Goal: Task Accomplishment & Management: Manage account settings

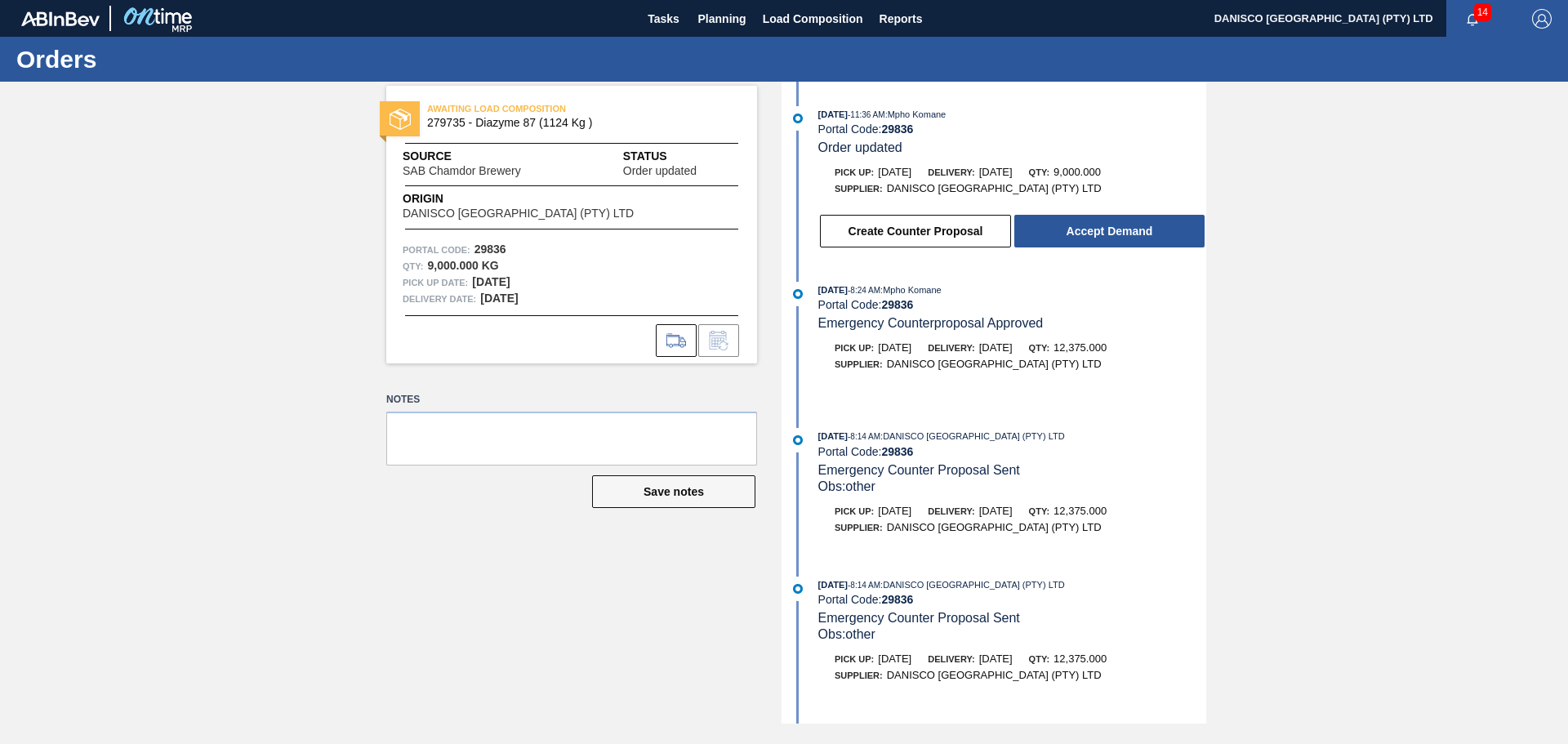
click at [1207, 307] on div "AWAITING LOAD COMPOSITION 279735 - Diazyme 87 (1124 Kg ) Source SAB Chamdor Bre…" at bounding box center [784, 402] width 1568 height 642
click at [406, 600] on div "AWAITING LOAD COMPOSITION 279735 - Diazyme 87 (1124 Kg ) Source SAB Chamdor Bre…" at bounding box center [559, 402] width 395 height 642
click at [456, 598] on div "AWAITING LOAD COMPOSITION 279735 - Diazyme 87 (1124 Kg ) Source SAB Chamdor Bre…" at bounding box center [559, 402] width 395 height 642
click at [319, 585] on div "AWAITING LOAD COMPOSITION 279735 - Diazyme 87 (1124 Kg ) Source SAB Chamdor Bre…" at bounding box center [784, 402] width 1568 height 642
click at [245, 522] on div "AWAITING LOAD COMPOSITION 279735 - Diazyme 87 (1124 Kg ) Source SAB Chamdor Bre…" at bounding box center [784, 402] width 1568 height 642
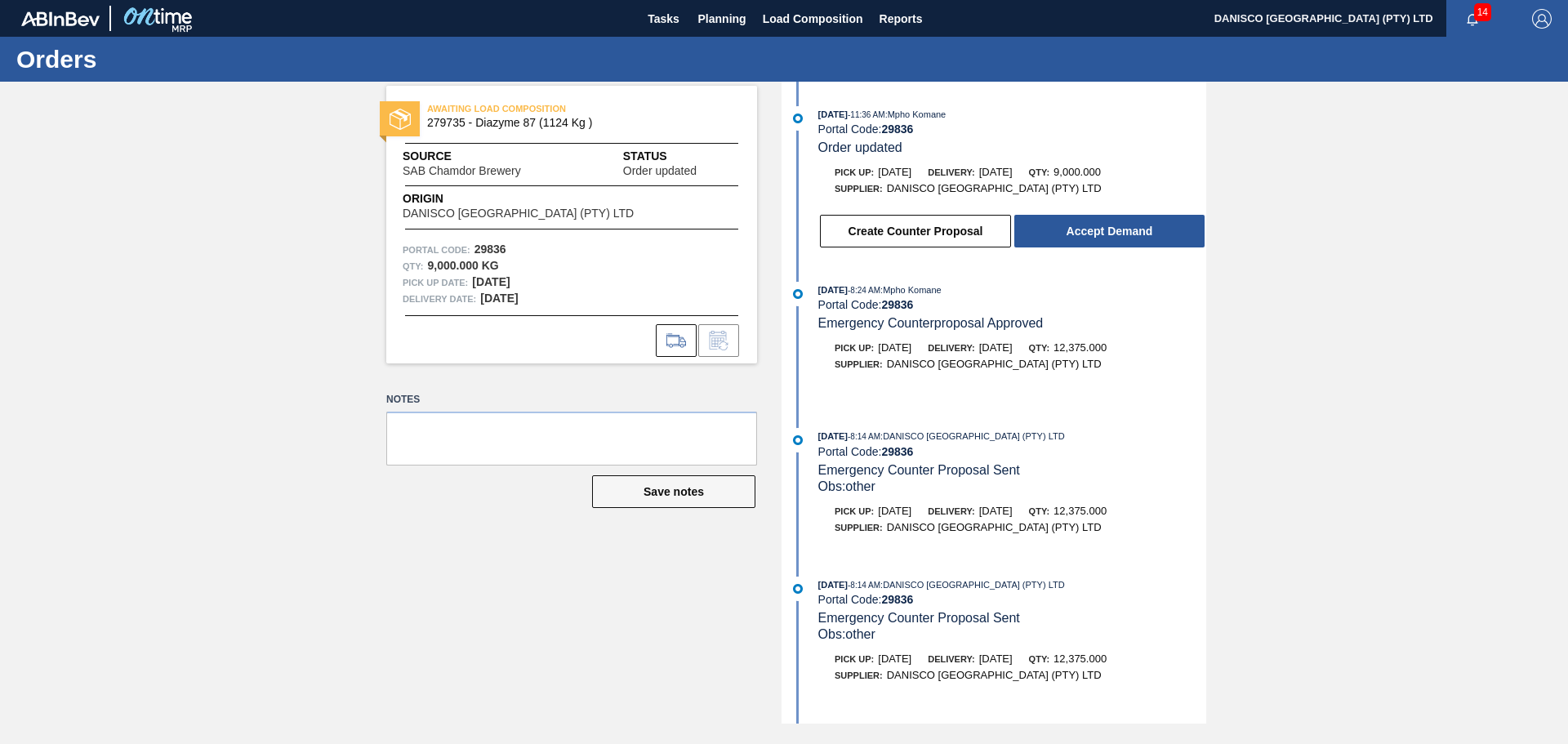
click at [231, 461] on div "AWAITING LOAD COMPOSITION 279735 - Diazyme 87 (1124 Kg ) Source SAB Chamdor Bre…" at bounding box center [784, 402] width 1568 height 642
click at [354, 314] on div "AWAITING LOAD COMPOSITION 279735 - Diazyme 87 (1124 Kg ) Source SAB Chamdor Bre…" at bounding box center [784, 402] width 1568 height 642
click at [253, 393] on div "AWAITING LOAD COMPOSITION 279735 - Diazyme 87 (1124 Kg ) Source SAB Chamdor Bre…" at bounding box center [784, 402] width 1568 height 642
click at [262, 271] on div "AWAITING LOAD COMPOSITION 279735 - Diazyme 87 (1124 Kg ) Source SAB Chamdor Bre…" at bounding box center [784, 402] width 1568 height 642
click at [254, 447] on div "AWAITING LOAD COMPOSITION 279735 - Diazyme 87 (1124 Kg ) Source SAB Chamdor Bre…" at bounding box center [784, 402] width 1568 height 642
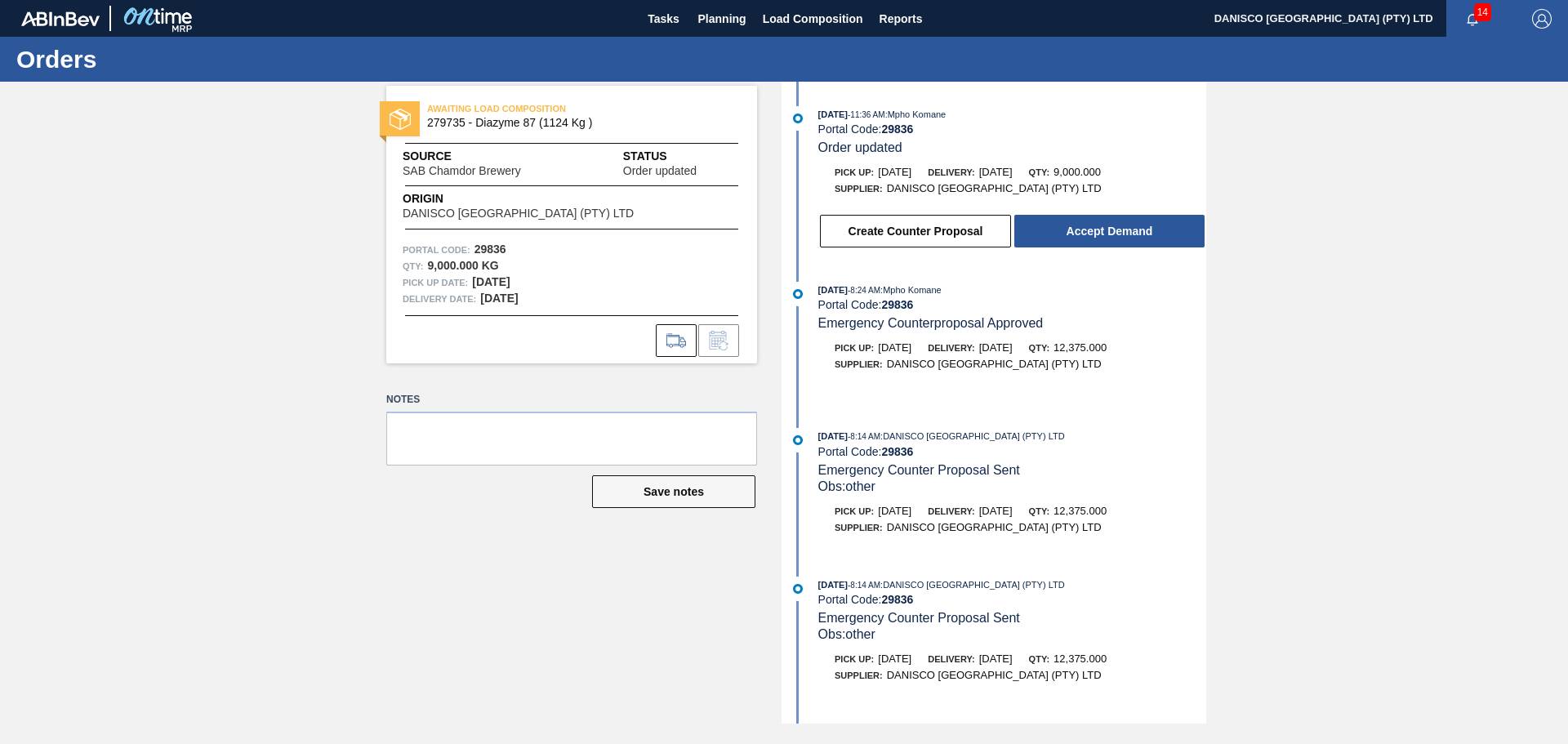
click at [239, 243] on div "AWAITING LOAD COMPOSITION 279735 - Diazyme 87 (1124 Kg ) Source SAB Chamdor Bre…" at bounding box center [784, 402] width 1568 height 642
drag, startPoint x: 239, startPoint y: 375, endPoint x: 699, endPoint y: 73, distance: 550.3
click at [240, 374] on div "AWAITING LOAD COMPOSITION 279735 - Diazyme 87 (1124 Kg ) Source SAB Chamdor Bre…" at bounding box center [784, 402] width 1568 height 642
click at [711, 29] on button "Planning" at bounding box center [723, 18] width 65 height 37
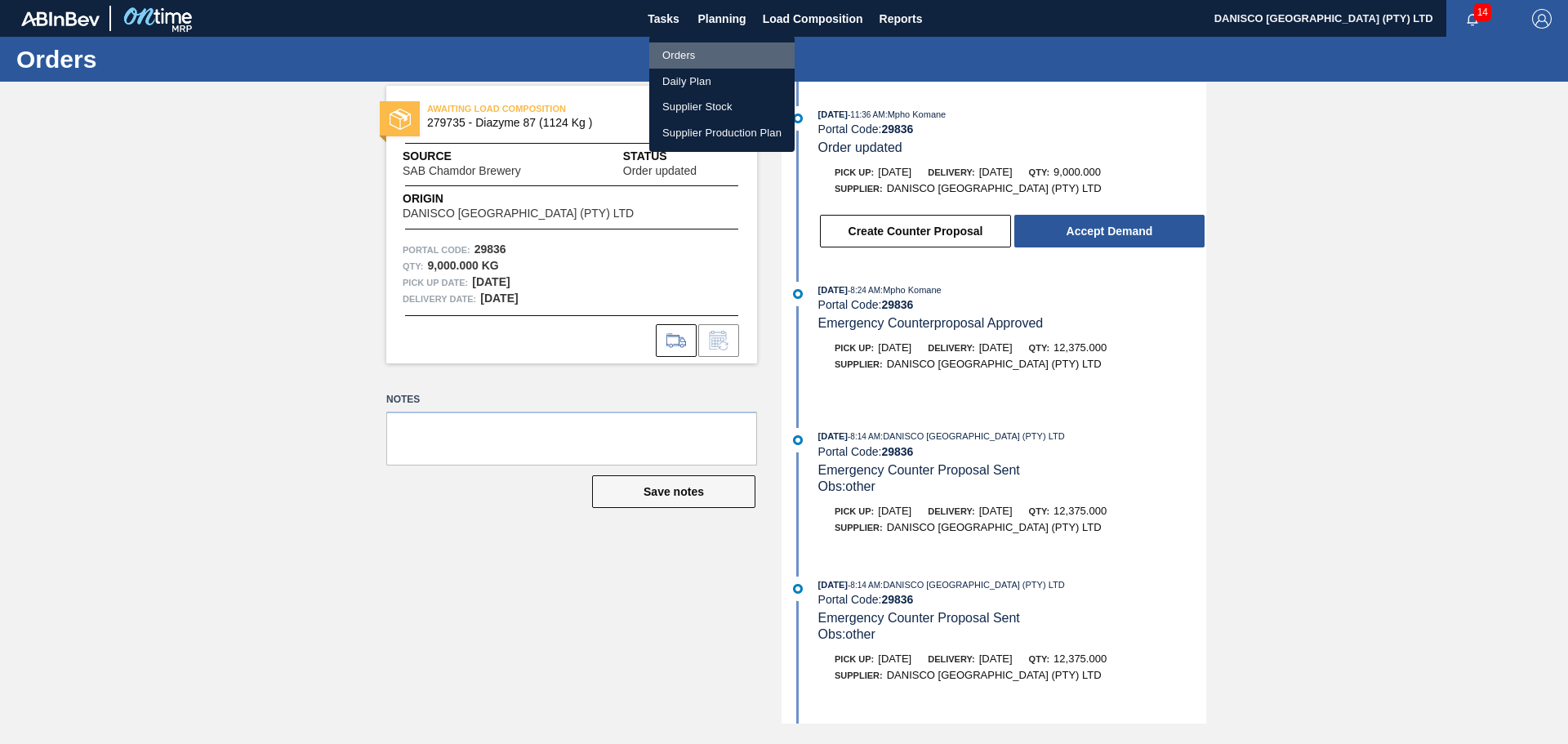
click at [703, 54] on li "Orders" at bounding box center [722, 55] width 145 height 26
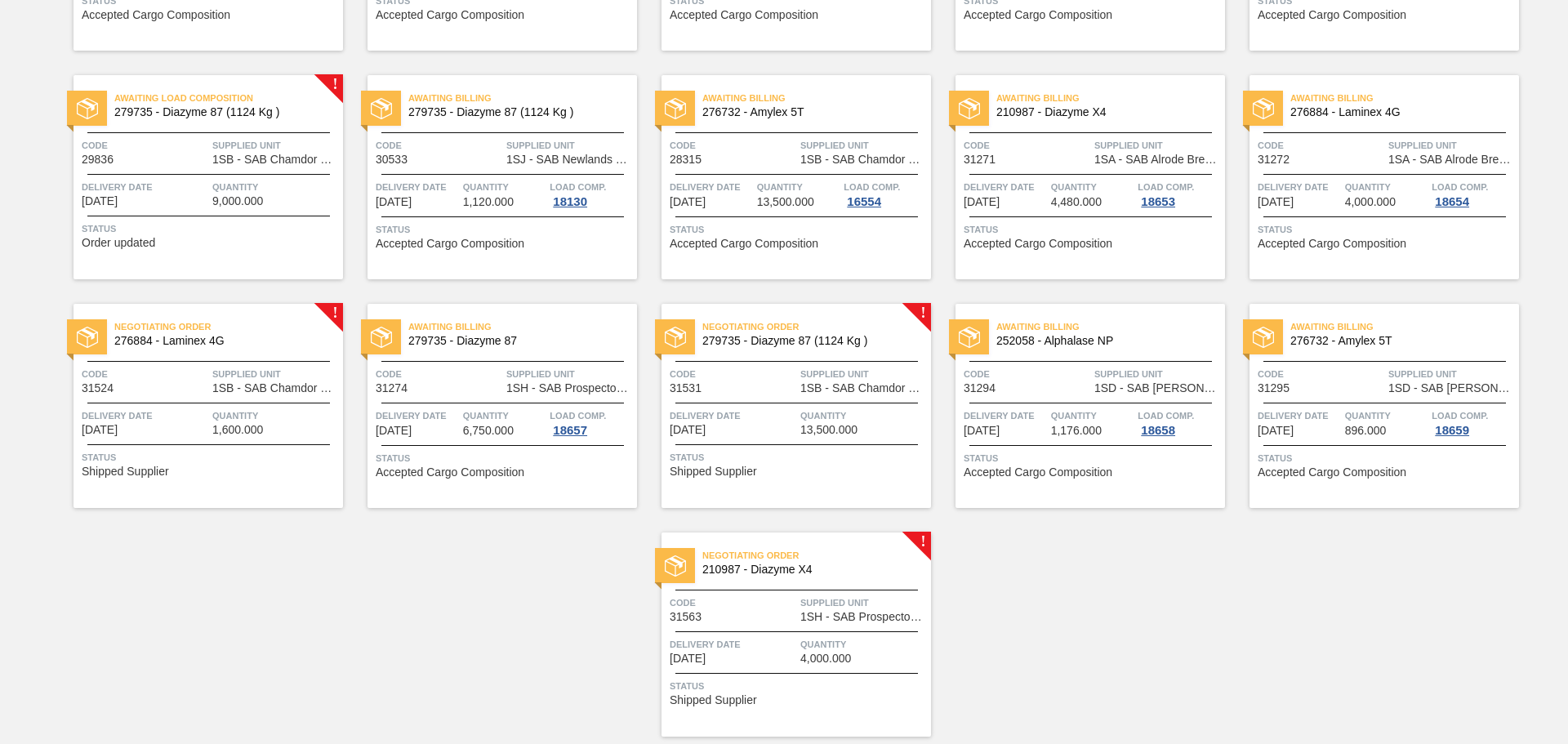
scroll to position [728, 0]
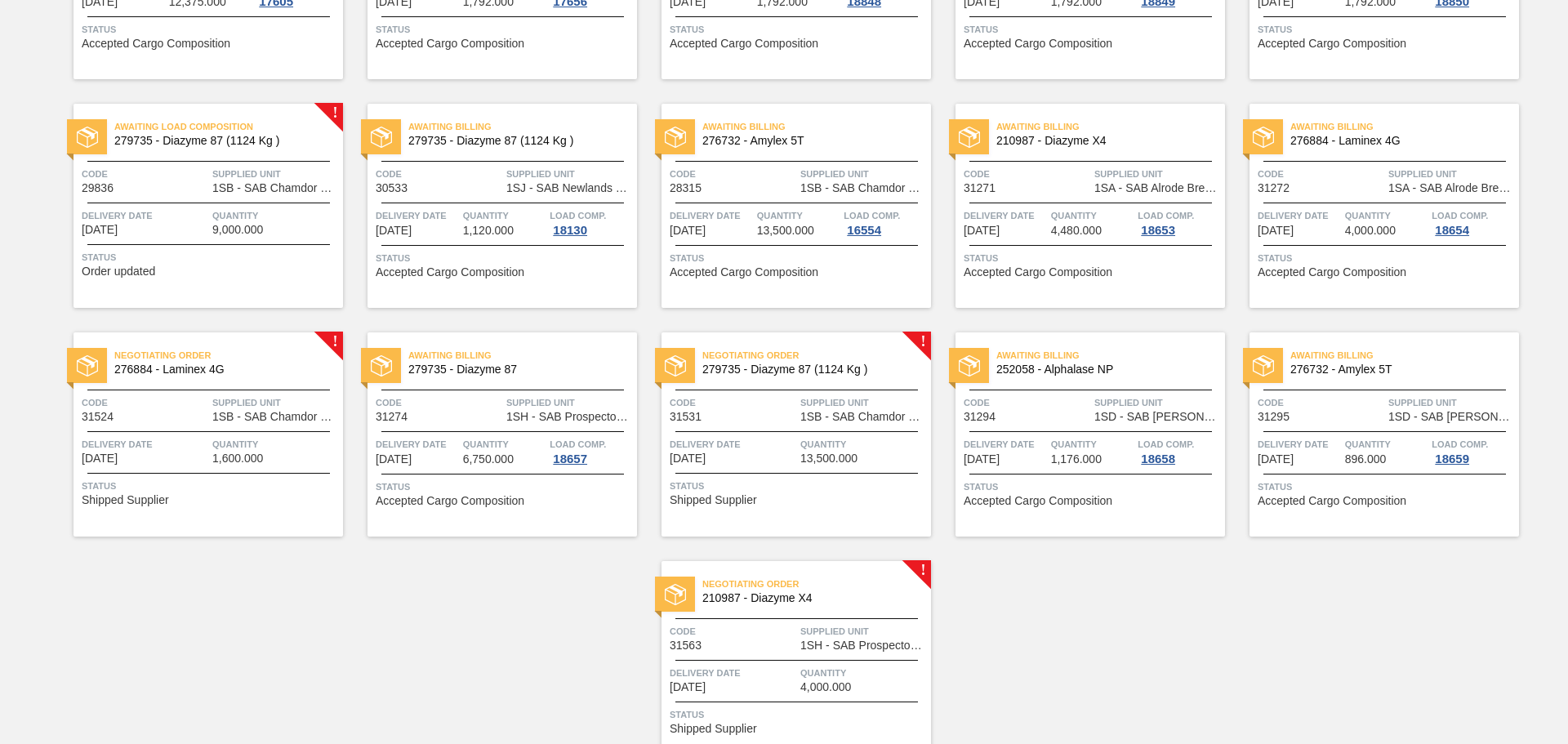
click at [787, 429] on div "Negotiating Order 279735 - Diazyme 87 (1124 Kg ) Code 31531 Supplied Unit 1SB -…" at bounding box center [796, 434] width 270 height 204
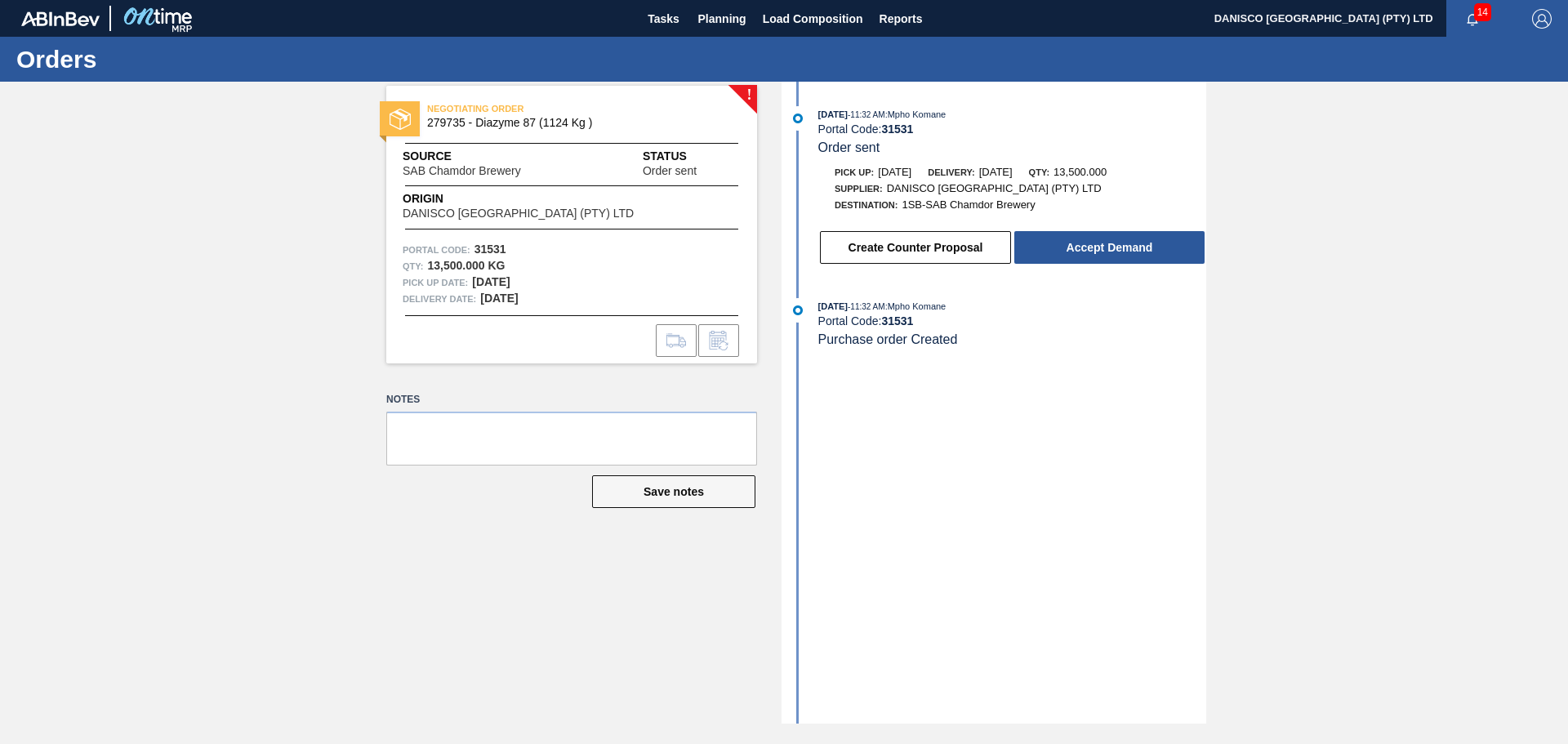
click at [1304, 294] on div "! NEGOTIATING ORDER 279735 - Diazyme 87 (1124 Kg ) Source SAB Chamdor Brewery S…" at bounding box center [784, 402] width 1568 height 642
click at [1305, 294] on div "! NEGOTIATING ORDER 279735 - Diazyme 87 (1124 Kg ) Source SAB Chamdor Brewery S…" at bounding box center [784, 402] width 1568 height 642
click at [284, 415] on div "! NEGOTIATING ORDER 279735 - Diazyme 87 (1124 Kg ) Source SAB Chamdor Brewery S…" at bounding box center [784, 402] width 1568 height 642
click at [127, 405] on div "! NEGOTIATING ORDER 279735 - Diazyme 87 (1124 Kg ) Source SAB Chamdor Brewery S…" at bounding box center [784, 402] width 1568 height 642
click at [259, 351] on div "! NEGOTIATING ORDER 279735 - Diazyme 87 (1124 Kg ) Source SAB Chamdor Brewery S…" at bounding box center [784, 402] width 1568 height 642
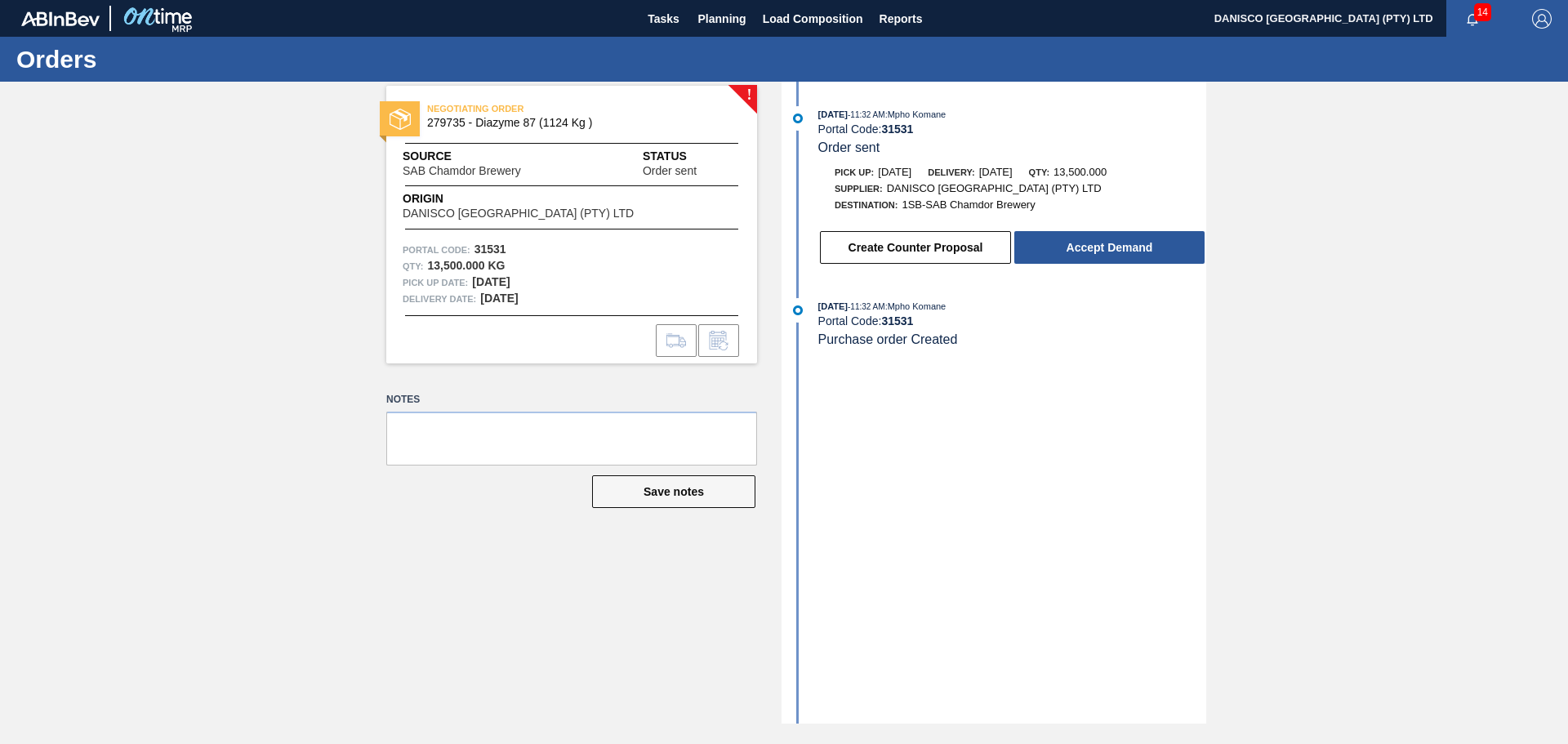
click at [295, 334] on div "! NEGOTIATING ORDER 279735 - Diazyme 87 (1124 Kg ) Source SAB Chamdor Brewery S…" at bounding box center [784, 402] width 1568 height 642
click at [203, 394] on div "! NEGOTIATING ORDER 279735 - Diazyme 87 (1124 Kg ) Source SAB Chamdor Brewery S…" at bounding box center [784, 402] width 1568 height 642
click at [1426, 344] on div "! NEGOTIATING ORDER 279735 - Diazyme 87 (1124 Kg ) Source SAB Chamdor Brewery S…" at bounding box center [784, 402] width 1568 height 642
click at [921, 246] on button "Create Counter Proposal" at bounding box center [915, 247] width 191 height 32
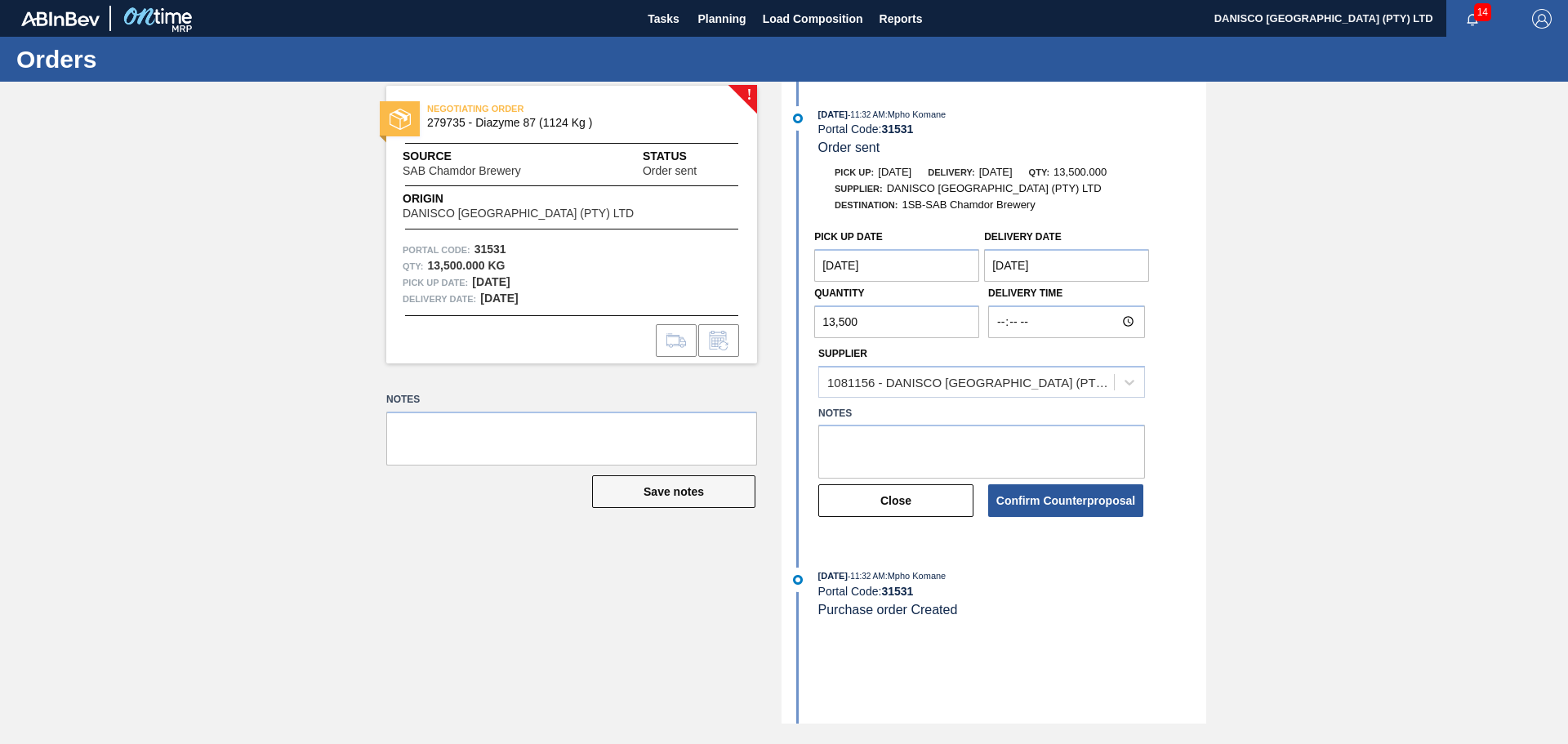
click at [1043, 261] on Date "[DATE]" at bounding box center [1066, 265] width 165 height 32
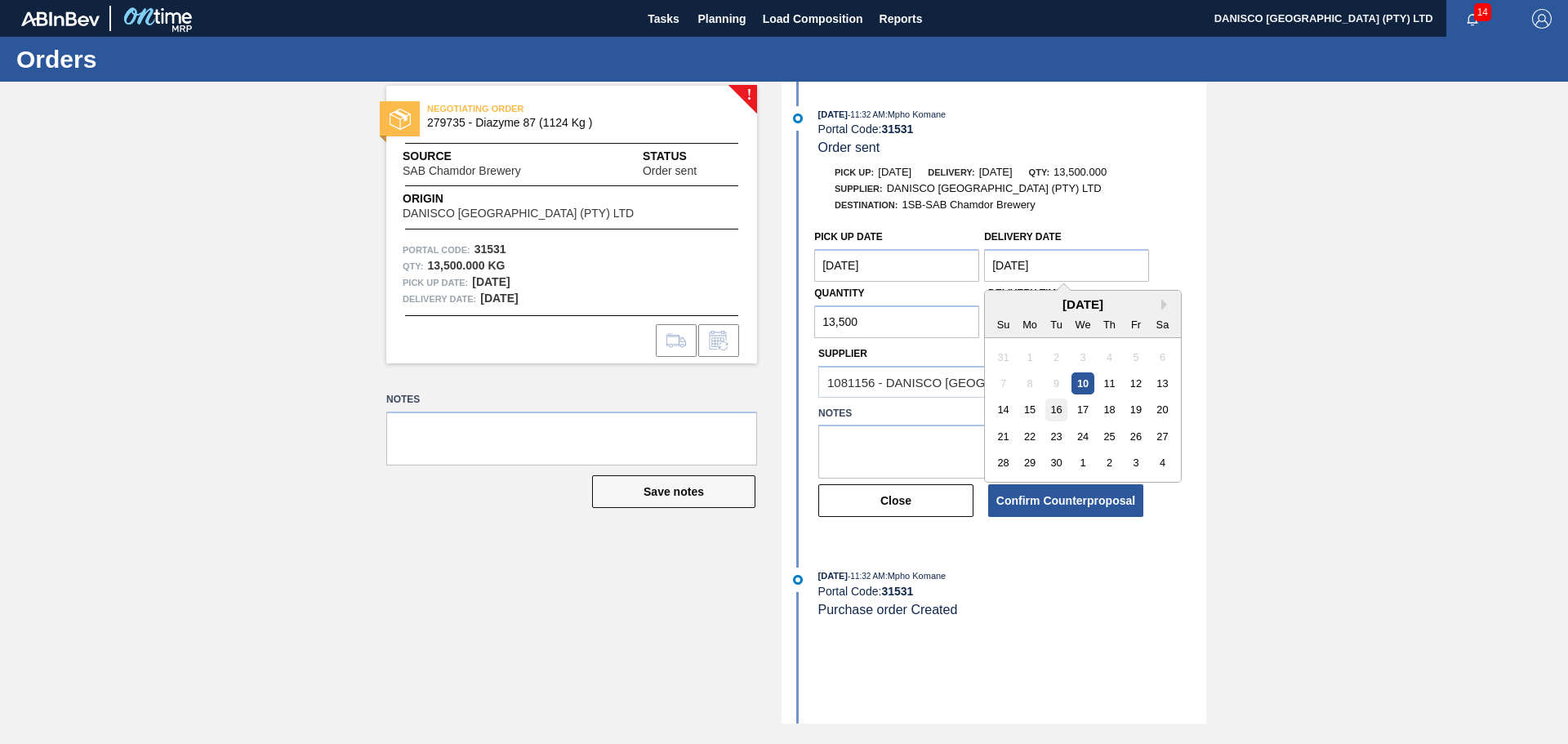
click at [1058, 411] on div "16" at bounding box center [1056, 410] width 22 height 22
type Date "[DATE]"
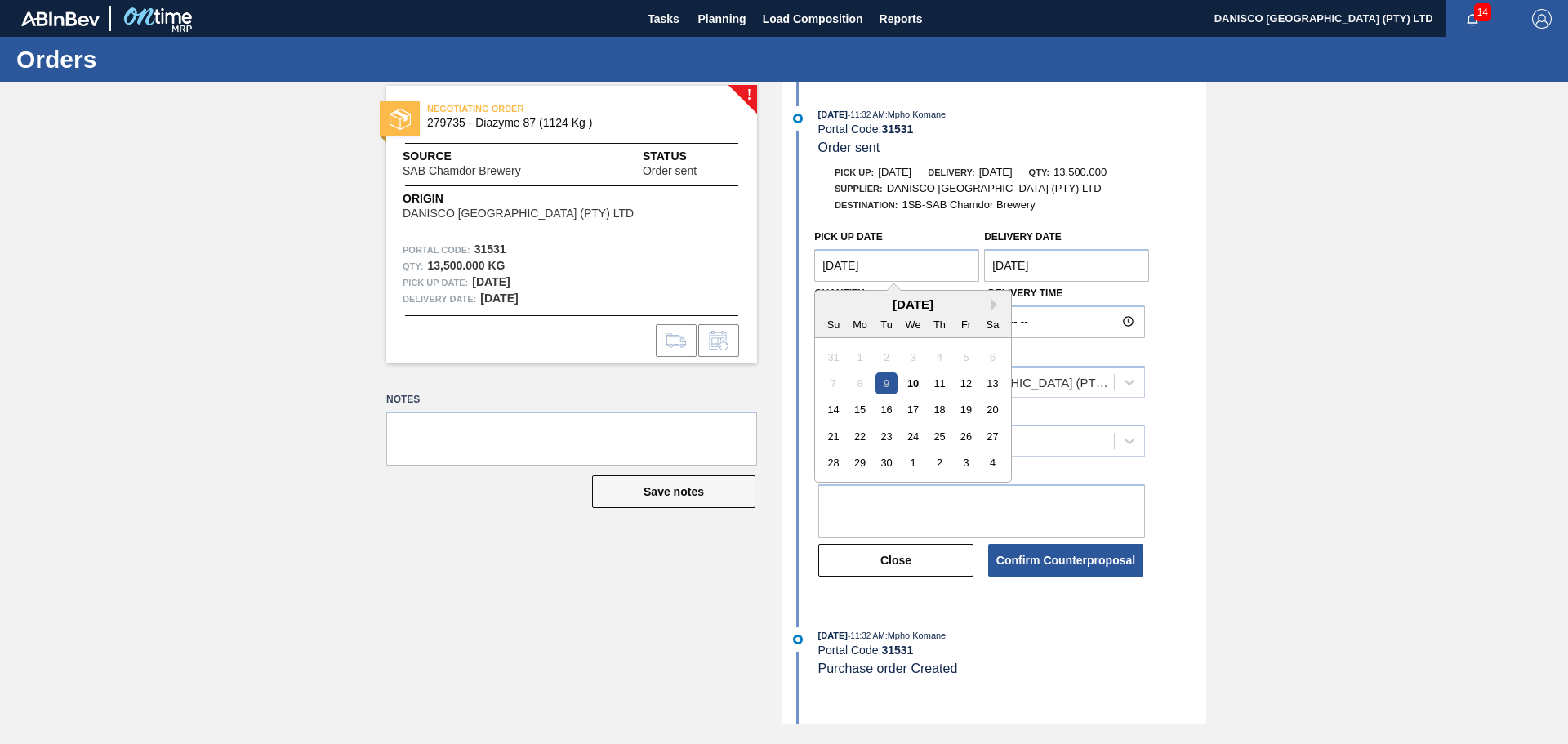
click at [899, 272] on Date "[DATE]" at bounding box center [897, 265] width 165 height 32
click at [864, 410] on div "15" at bounding box center [860, 410] width 22 height 22
type Date "[DATE]"
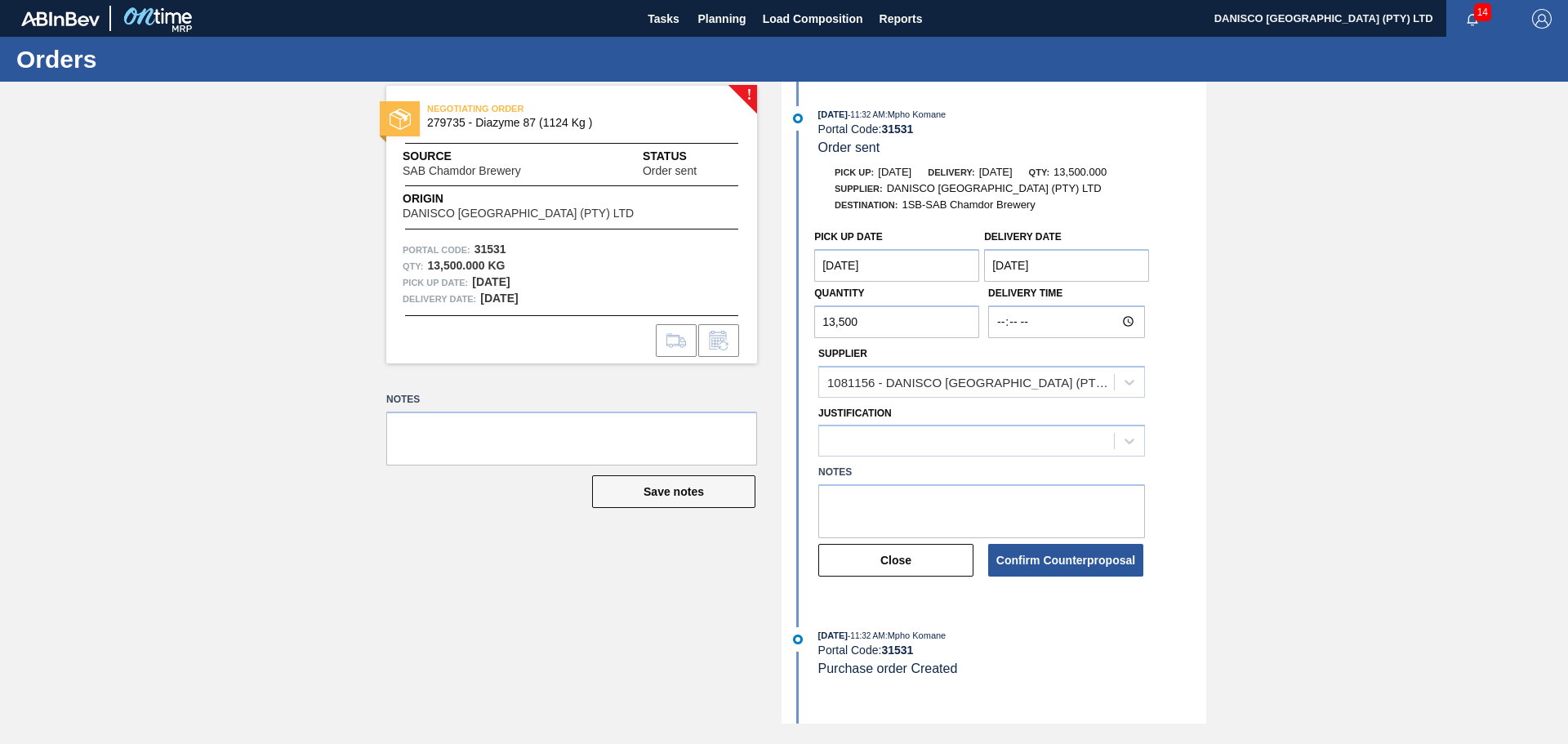
click at [1409, 342] on div "! NEGOTIATING ORDER 279735 - Diazyme 87 (1124 Kg ) Source SAB Chamdor Brewery S…" at bounding box center [784, 402] width 1568 height 642
click at [1047, 560] on button "Confirm Counterproposal" at bounding box center [1065, 560] width 155 height 32
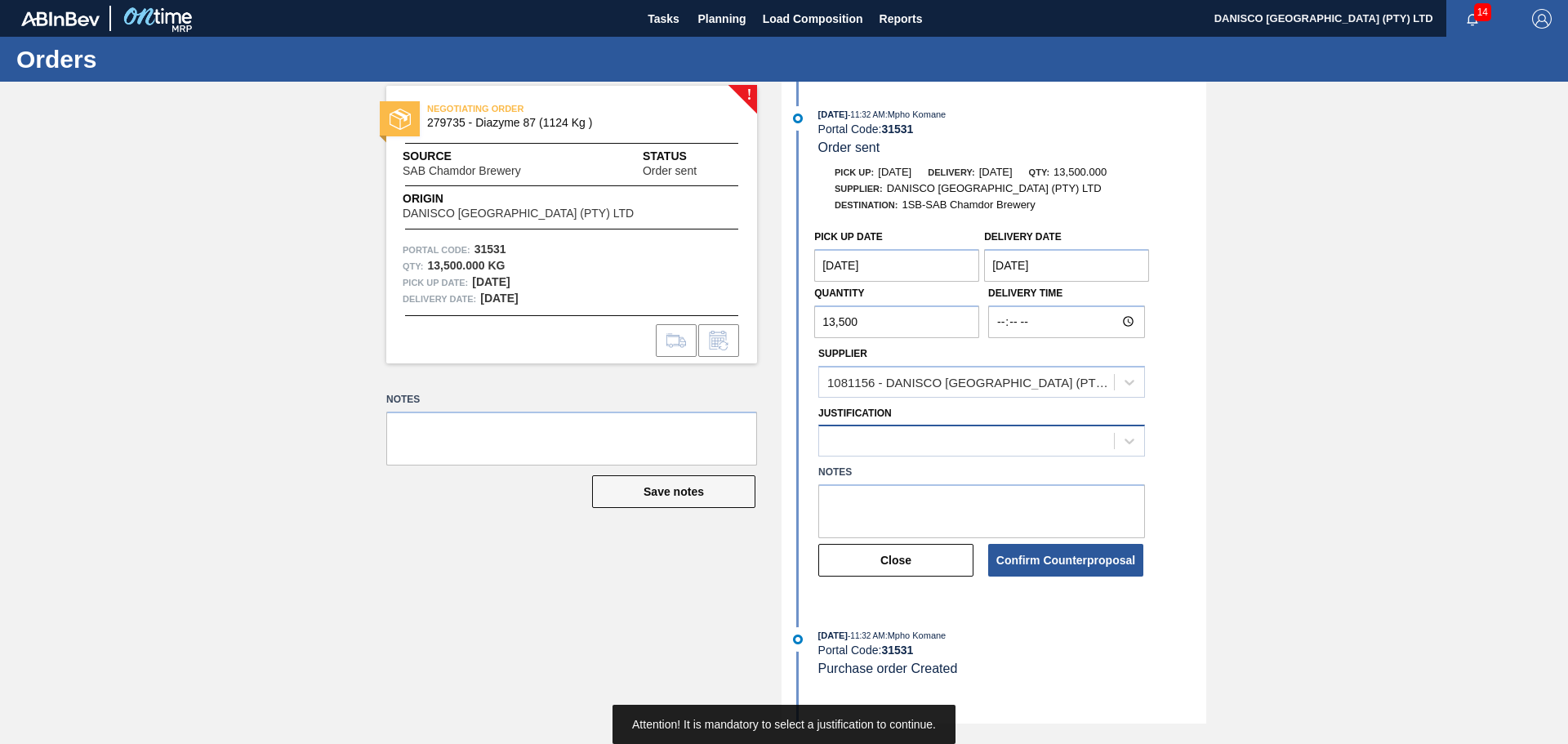
click at [924, 446] on div at bounding box center [966, 441] width 295 height 24
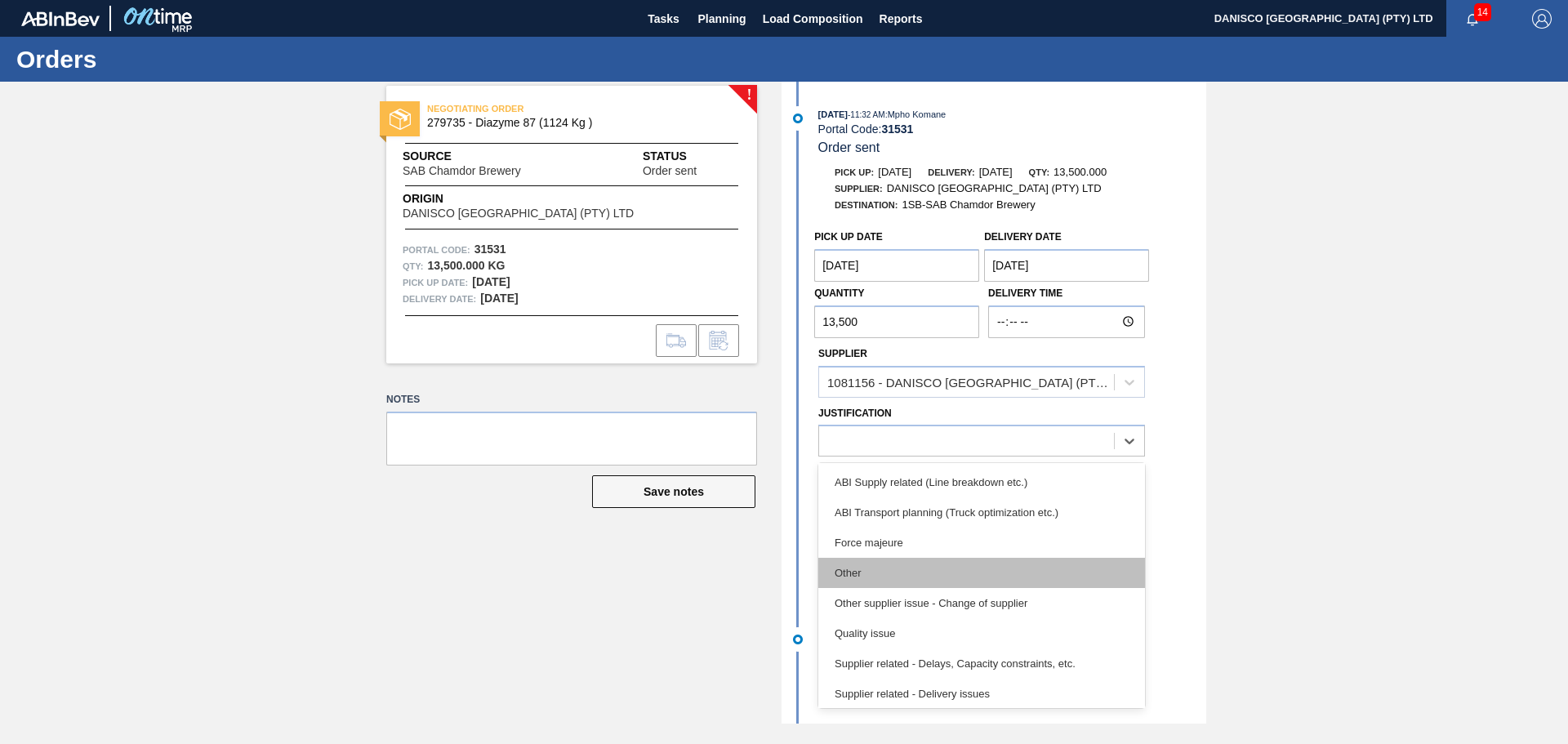
scroll to position [245, 0]
click at [930, 569] on div "Other" at bounding box center [981, 569] width 327 height 30
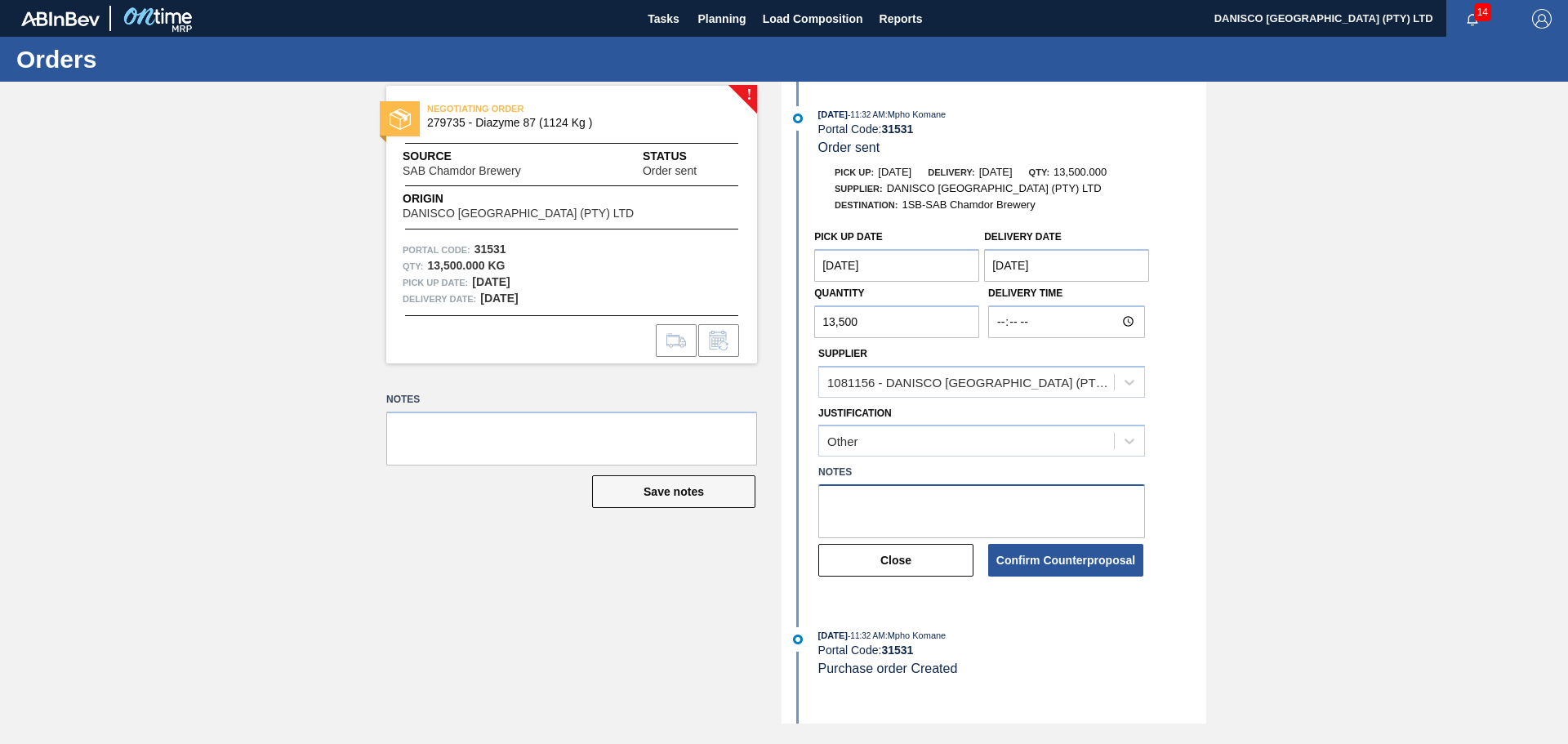
click at [876, 515] on textarea at bounding box center [981, 512] width 327 height 54
click at [1049, 572] on button "Confirm Counterproposal" at bounding box center [1065, 560] width 155 height 32
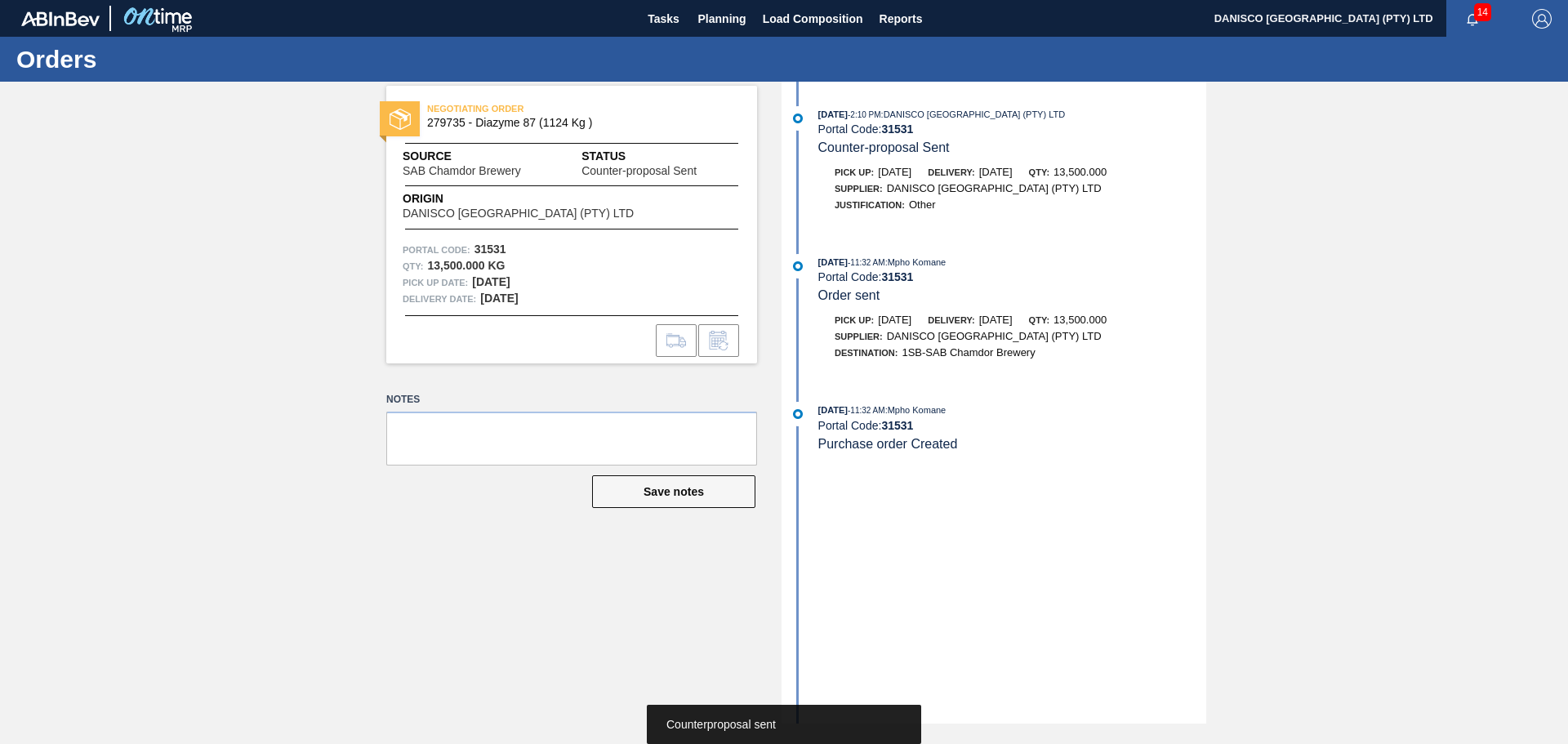
click at [180, 489] on div "NEGOTIATING ORDER 279735 - Diazyme 87 (1124 Kg ) Source SAB Chamdor Brewery Sta…" at bounding box center [784, 402] width 1568 height 642
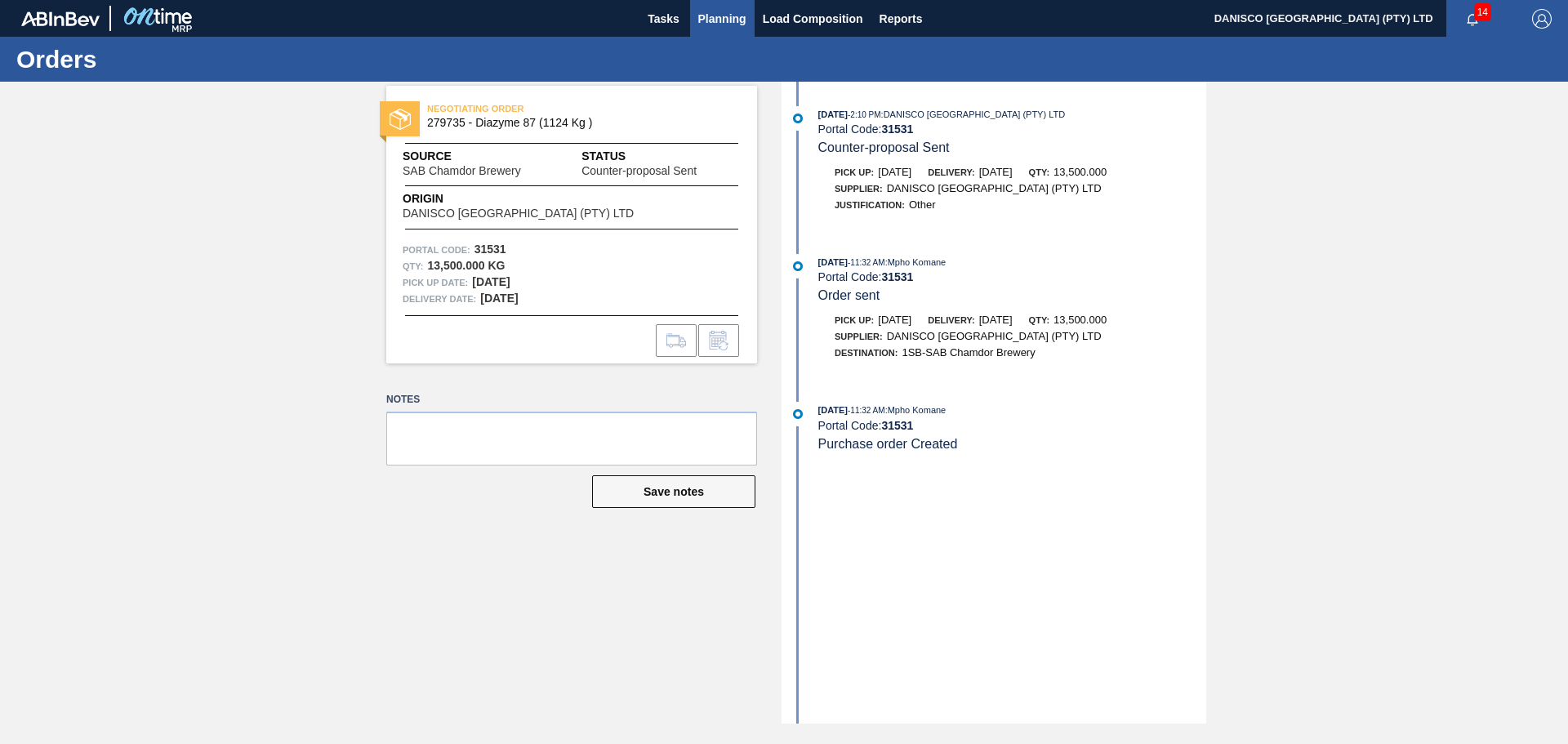
click at [734, 22] on span "Planning" at bounding box center [722, 18] width 48 height 19
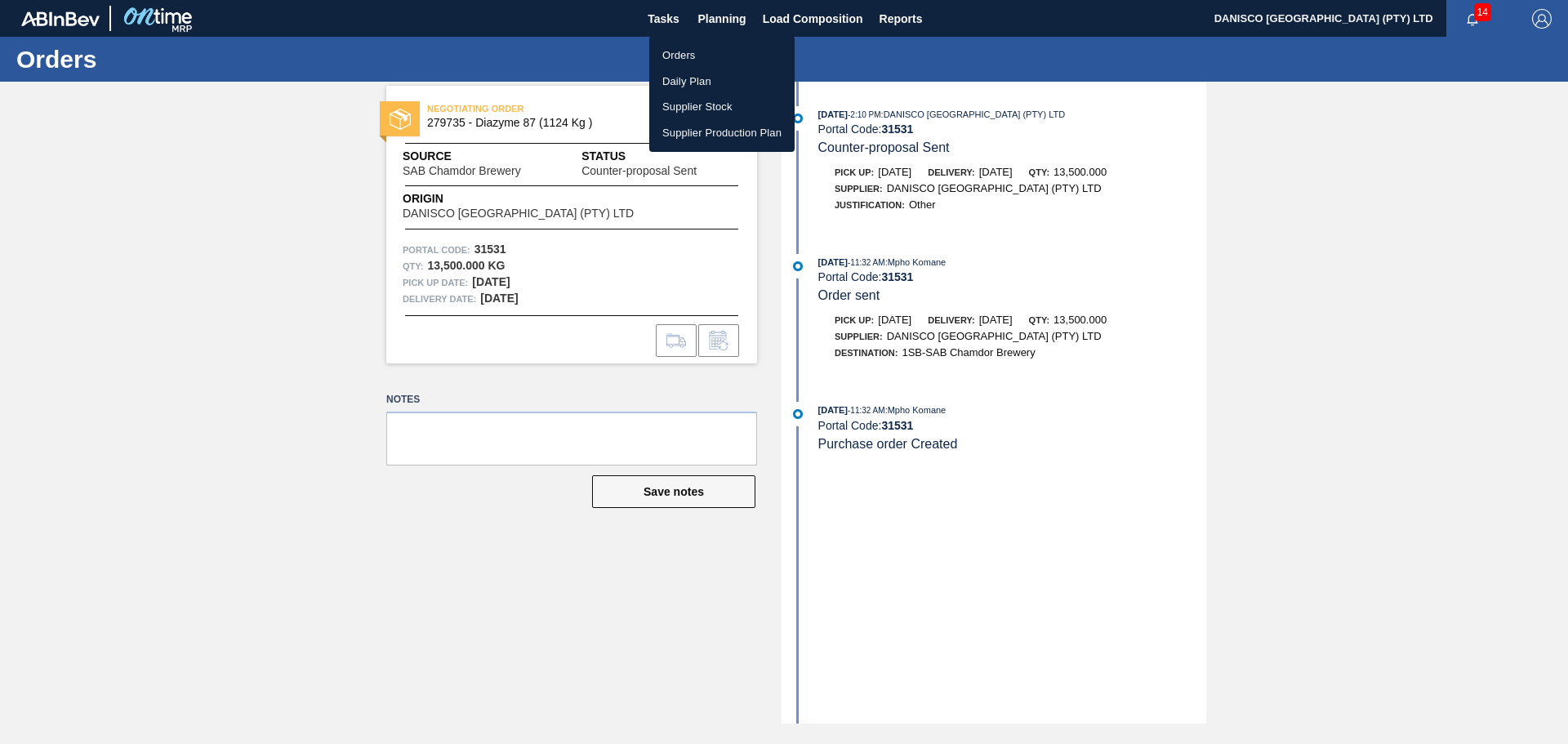
click at [703, 55] on li "Orders" at bounding box center [722, 55] width 145 height 26
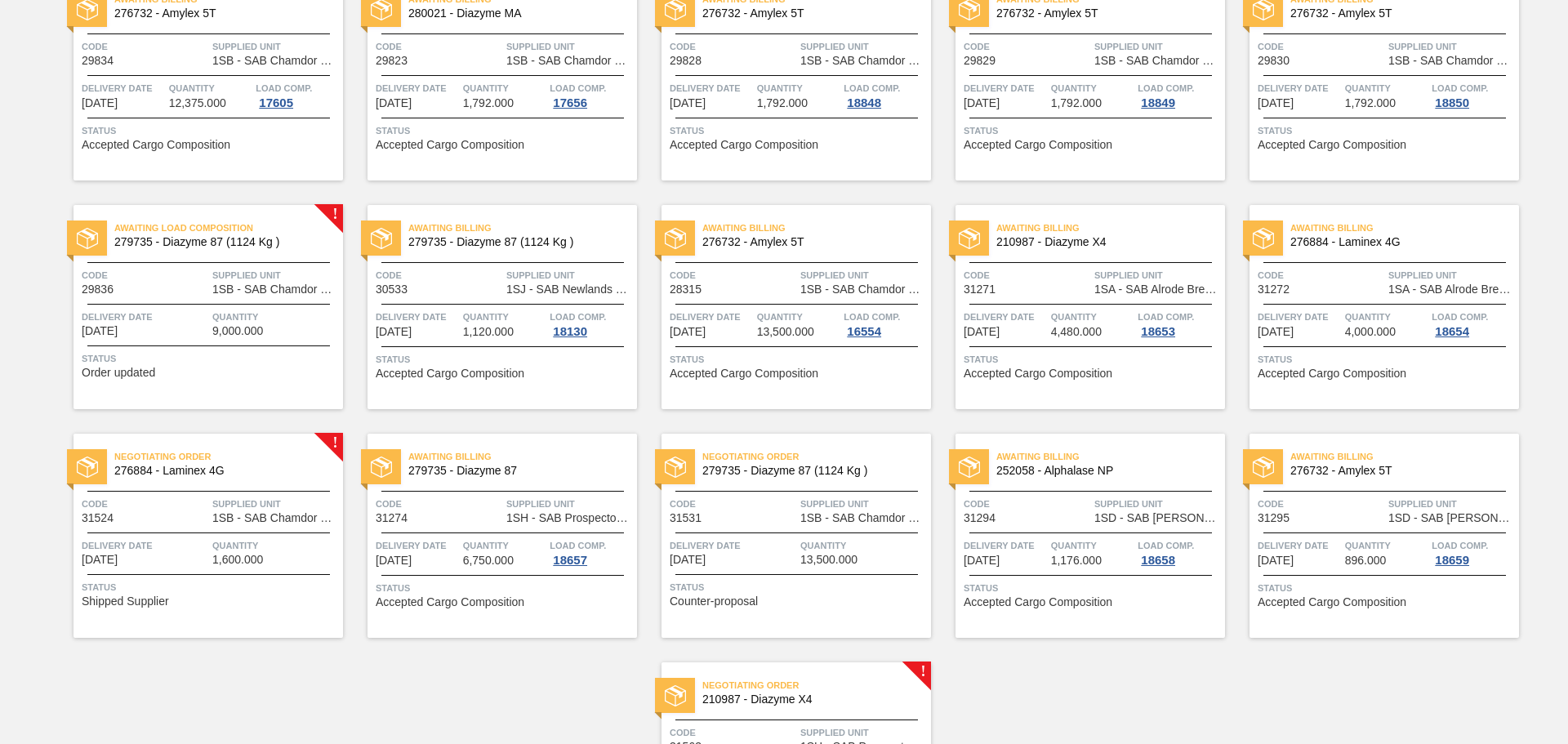
scroll to position [654, 0]
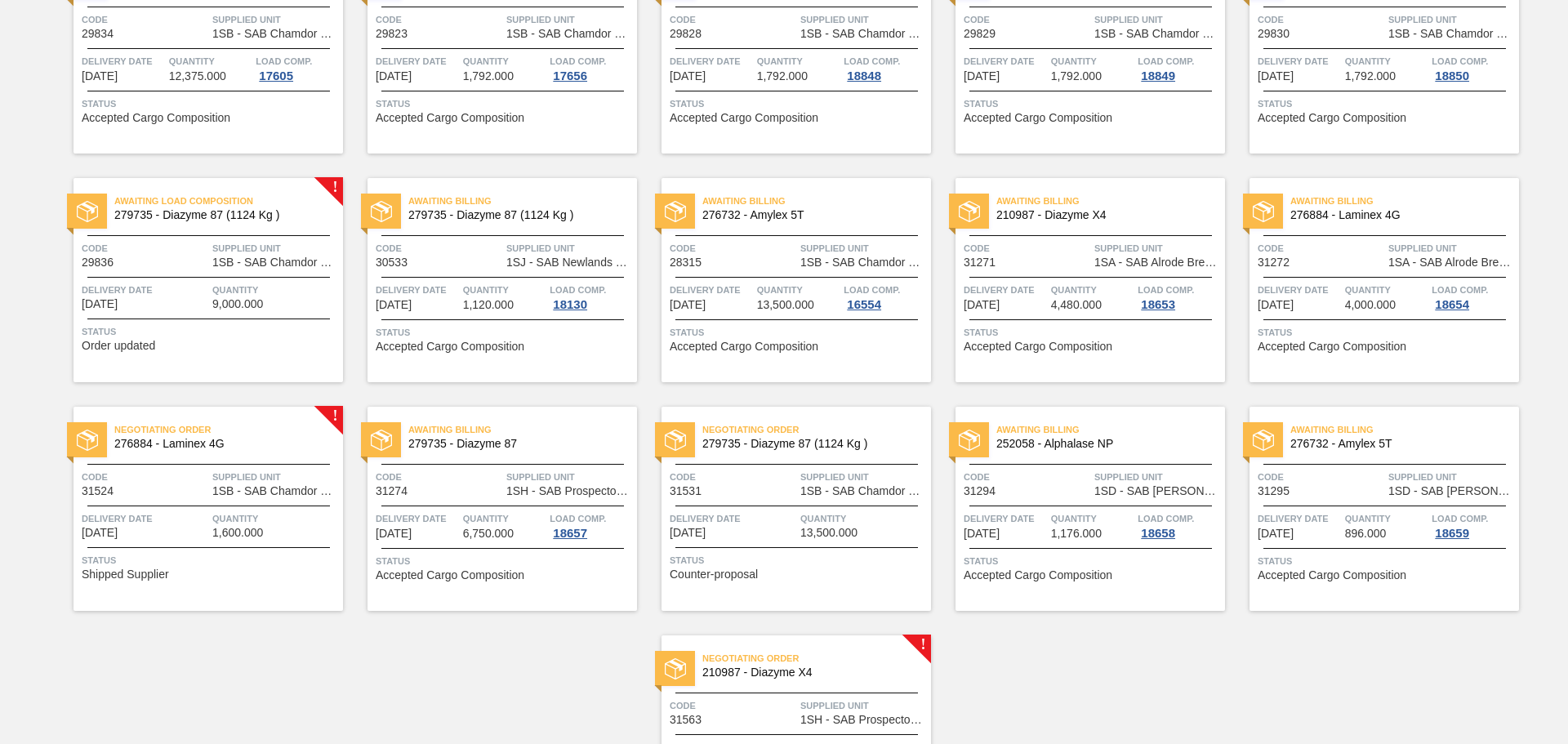
click at [194, 486] on div "Code 31524" at bounding box center [145, 483] width 127 height 29
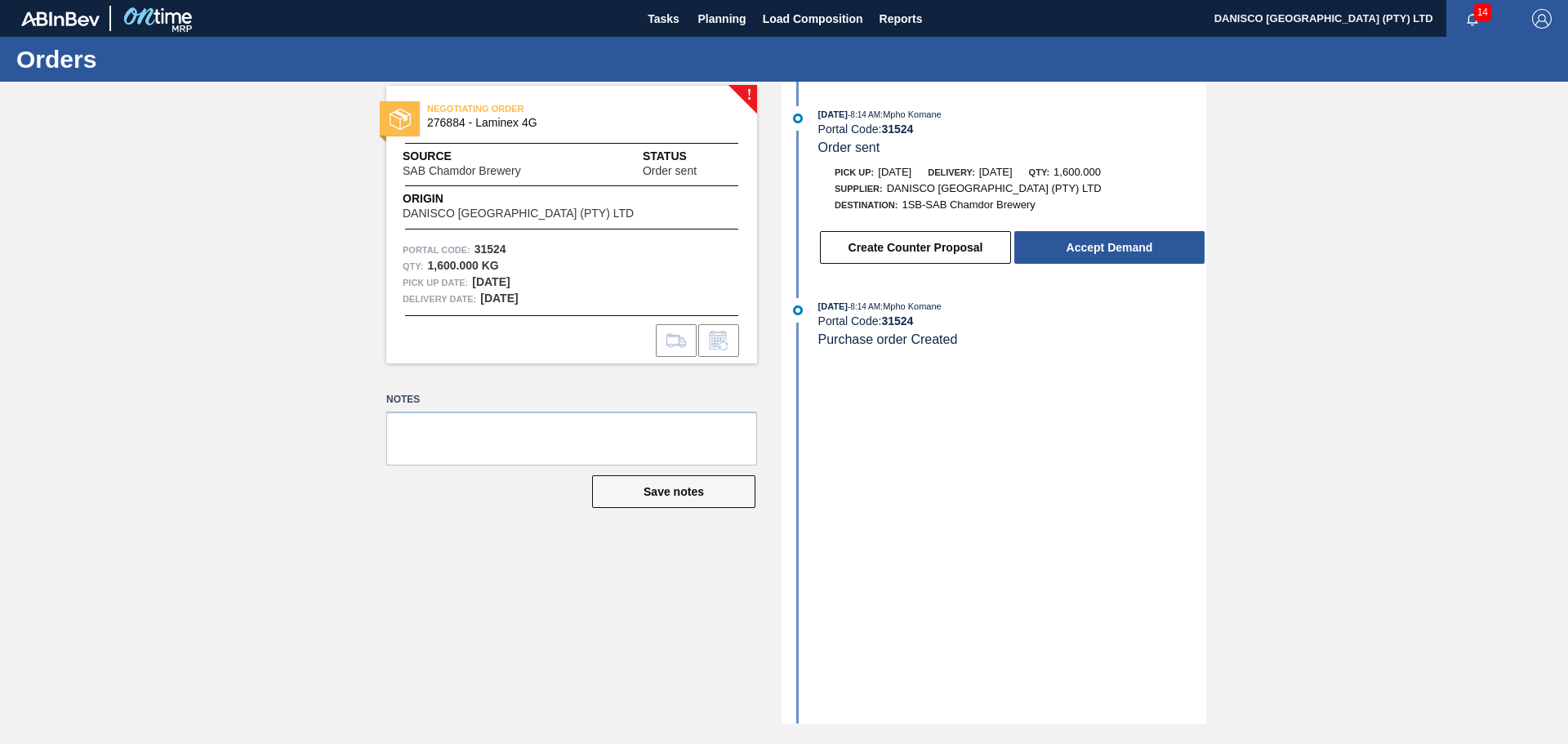
click at [1395, 276] on div "! NEGOTIATING ORDER 276884 - Laminex 4G Source SAB Chamdor Brewery Status Order…" at bounding box center [784, 402] width 1568 height 642
click at [299, 367] on div "! NEGOTIATING ORDER 276884 - Laminex 4G Source SAB Chamdor Brewery Status Order…" at bounding box center [784, 402] width 1568 height 642
click at [223, 393] on div "! NEGOTIATING ORDER 276884 - Laminex 4G Source SAB Chamdor Brewery Status Order…" at bounding box center [784, 402] width 1568 height 642
